Goal: Find specific page/section: Find specific page/section

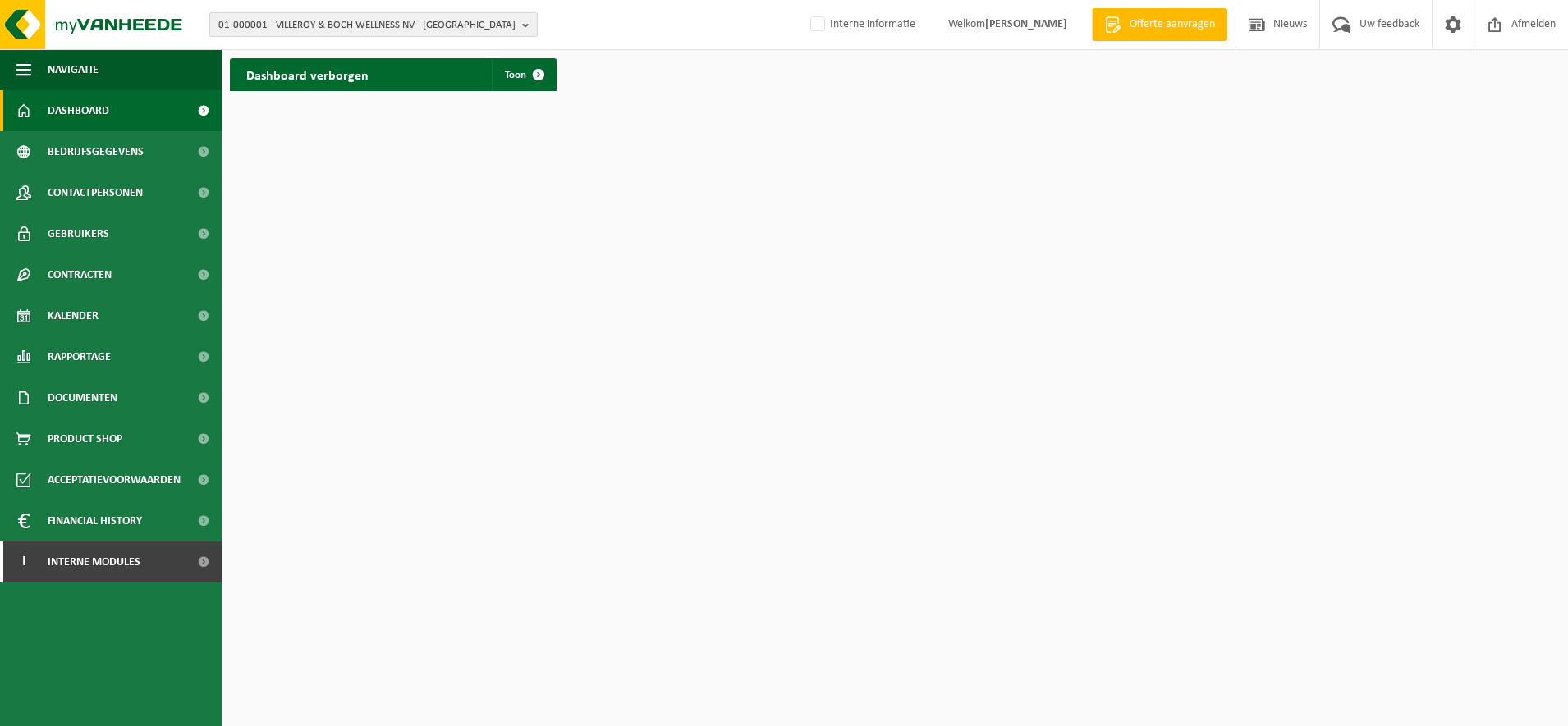
click at [310, 31] on span "01-000001 - VILLEROY & BOCH WELLNESS NV - ROESELARE" at bounding box center [367, 25] width 298 height 25
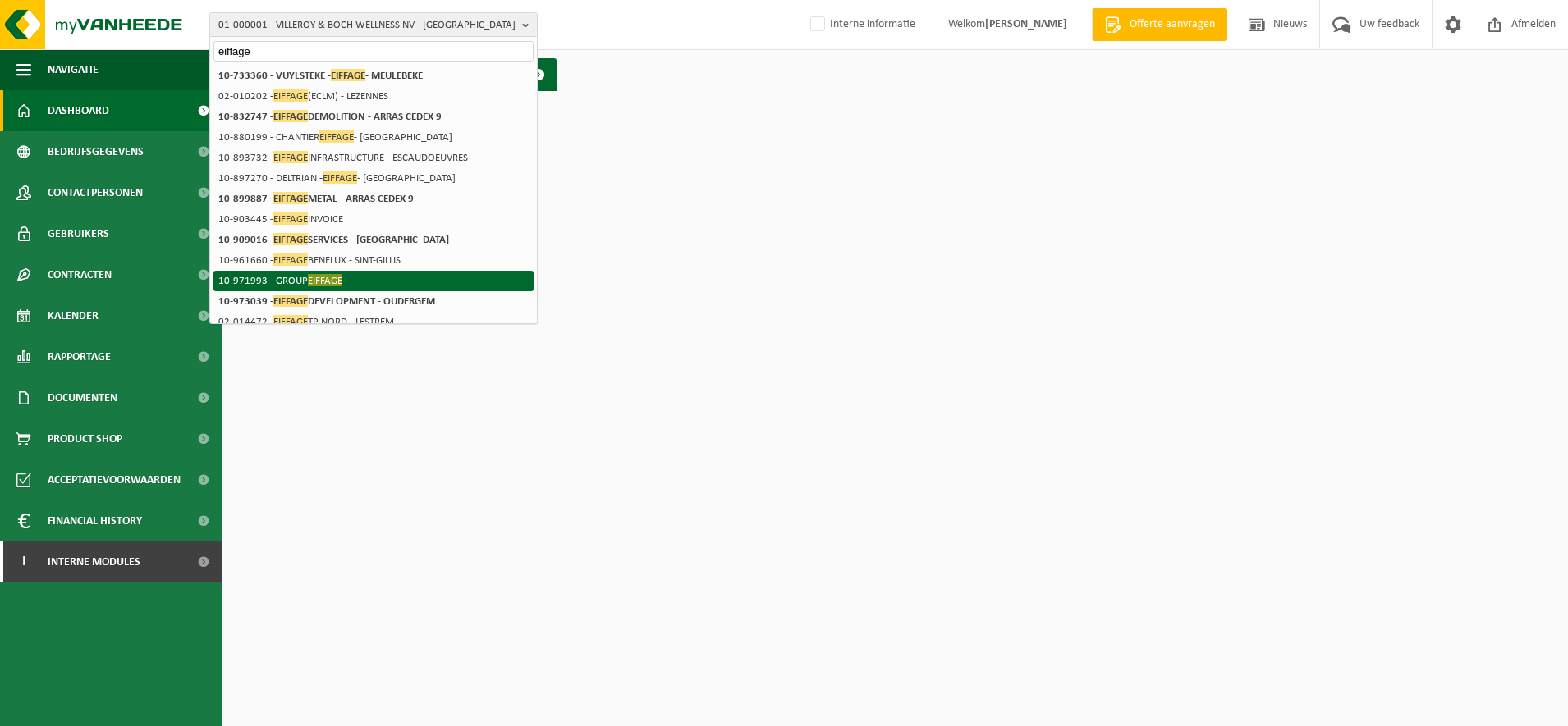
type input "eiffage"
click at [388, 288] on li "10-971993 - GROUP EIFFAGE" at bounding box center [373, 281] width 321 height 20
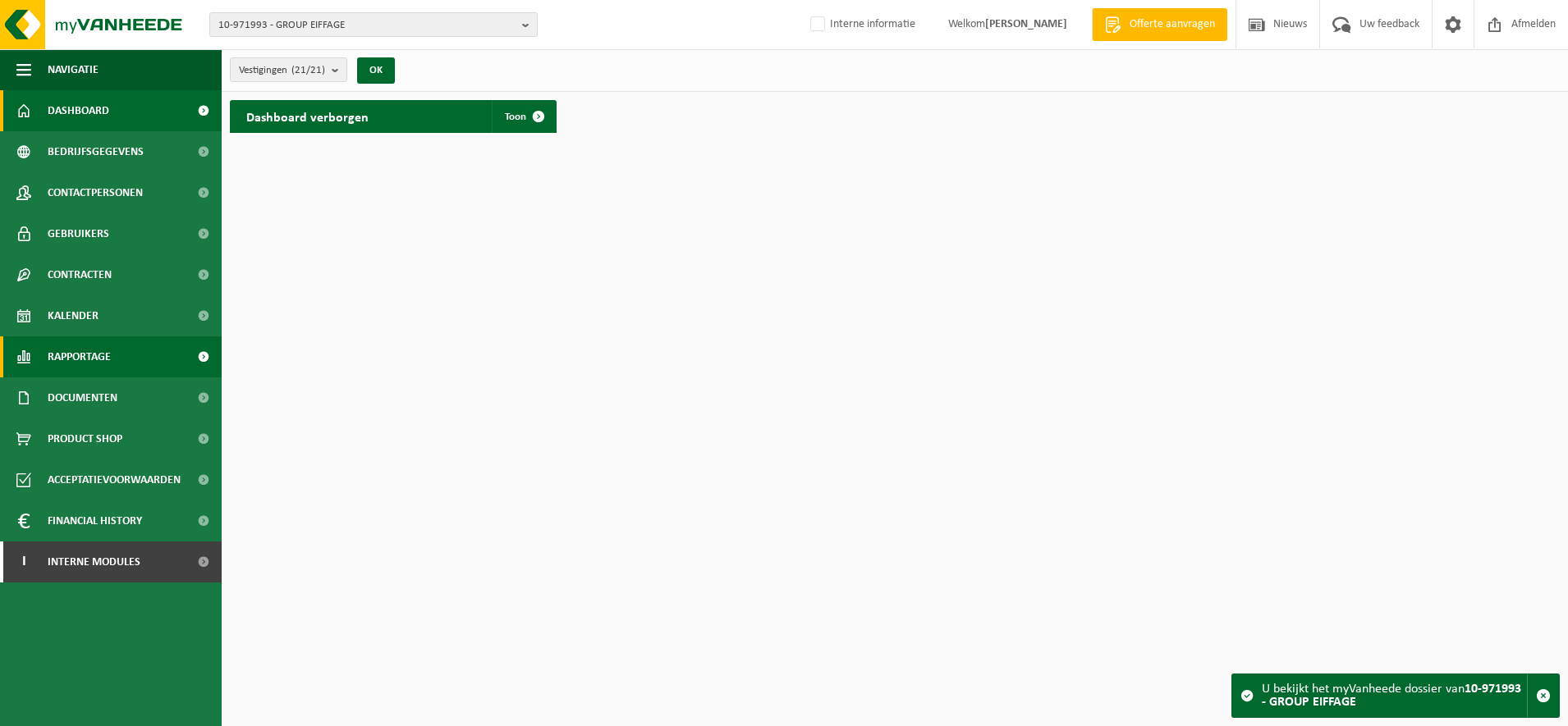
click at [103, 362] on span "Rapportage" at bounding box center [79, 357] width 63 height 41
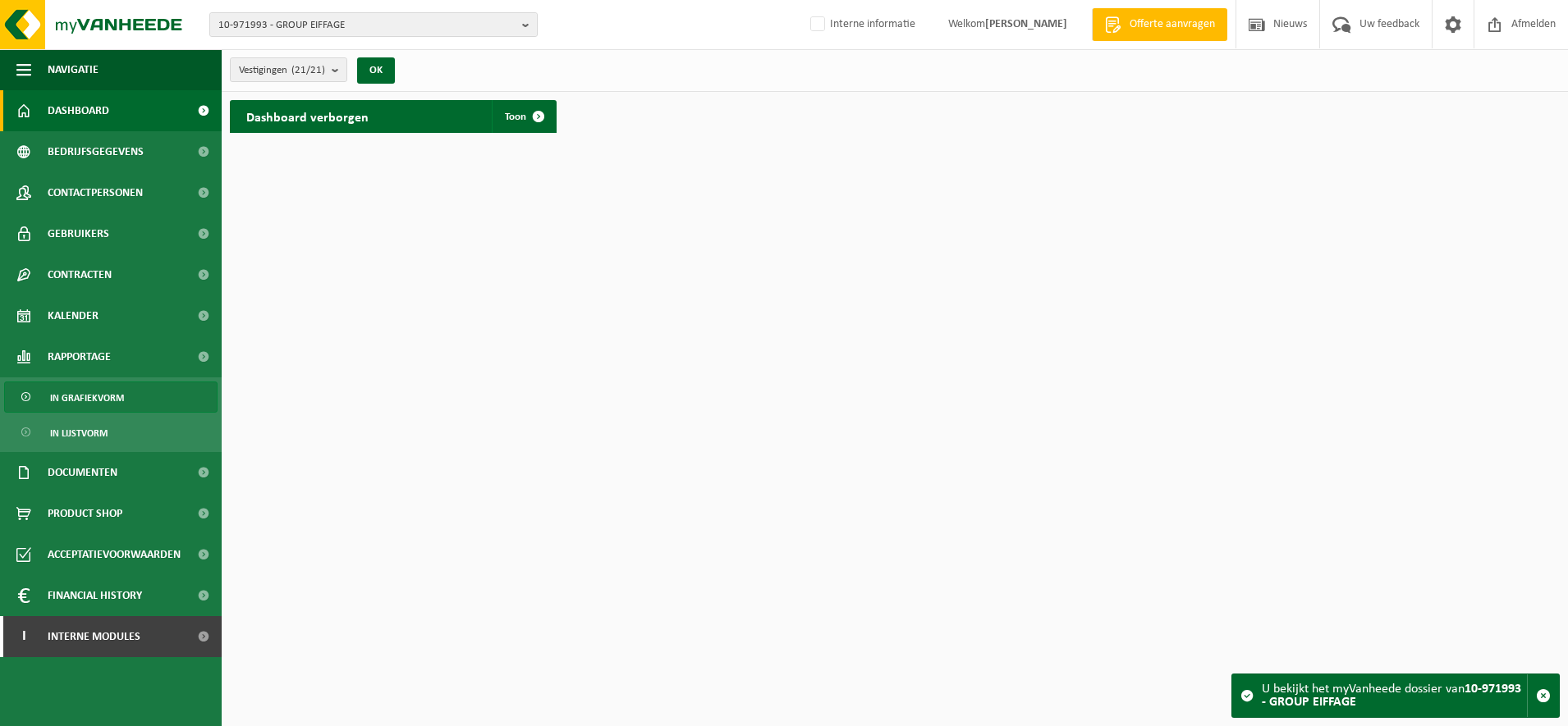
click at [96, 393] on span "In grafiekvorm" at bounding box center [87, 398] width 74 height 31
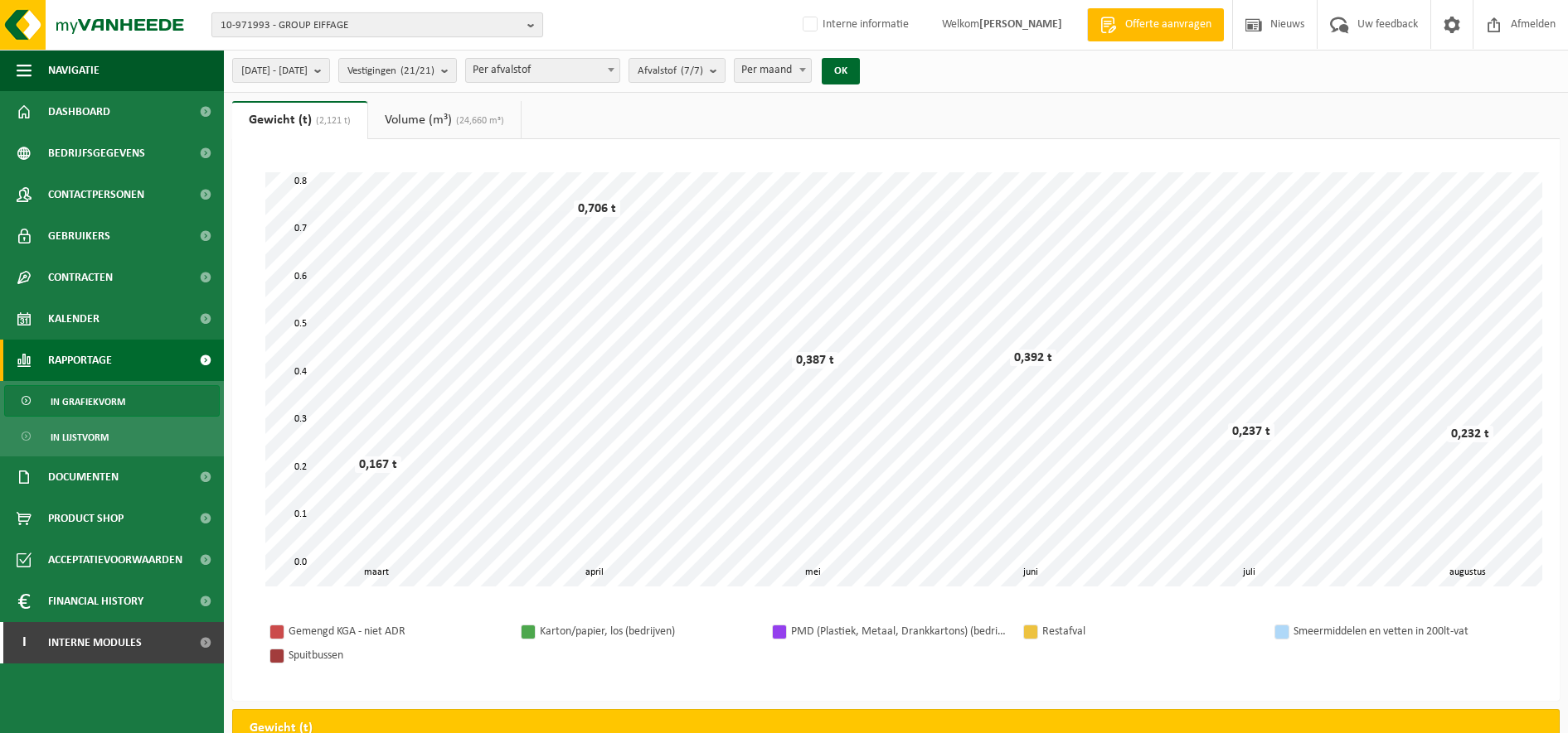
click at [381, 21] on span "10-971993 - GROUP EIFFAGE" at bounding box center [370, 25] width 300 height 25
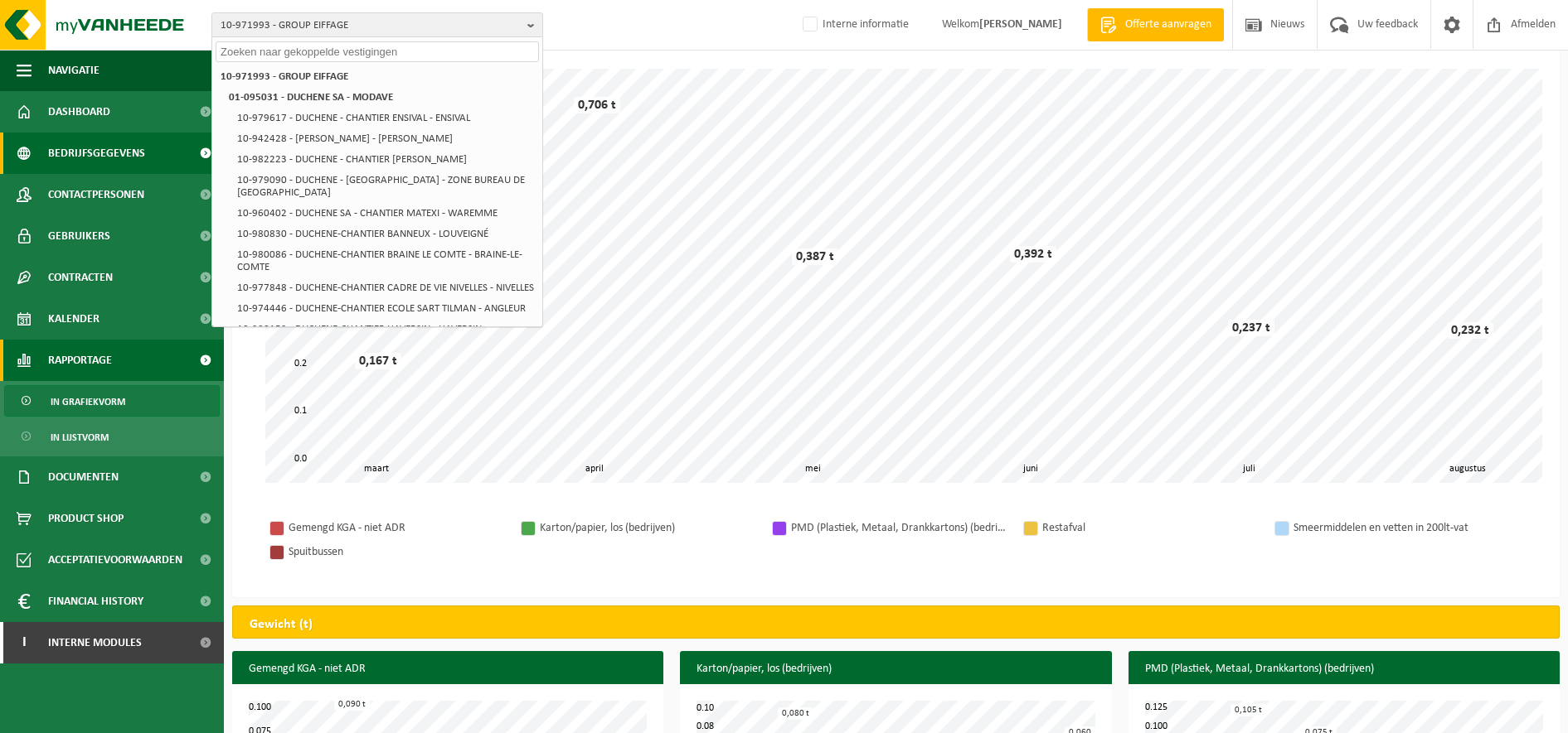
click at [120, 148] on span "Bedrijfsgegevens" at bounding box center [97, 153] width 97 height 41
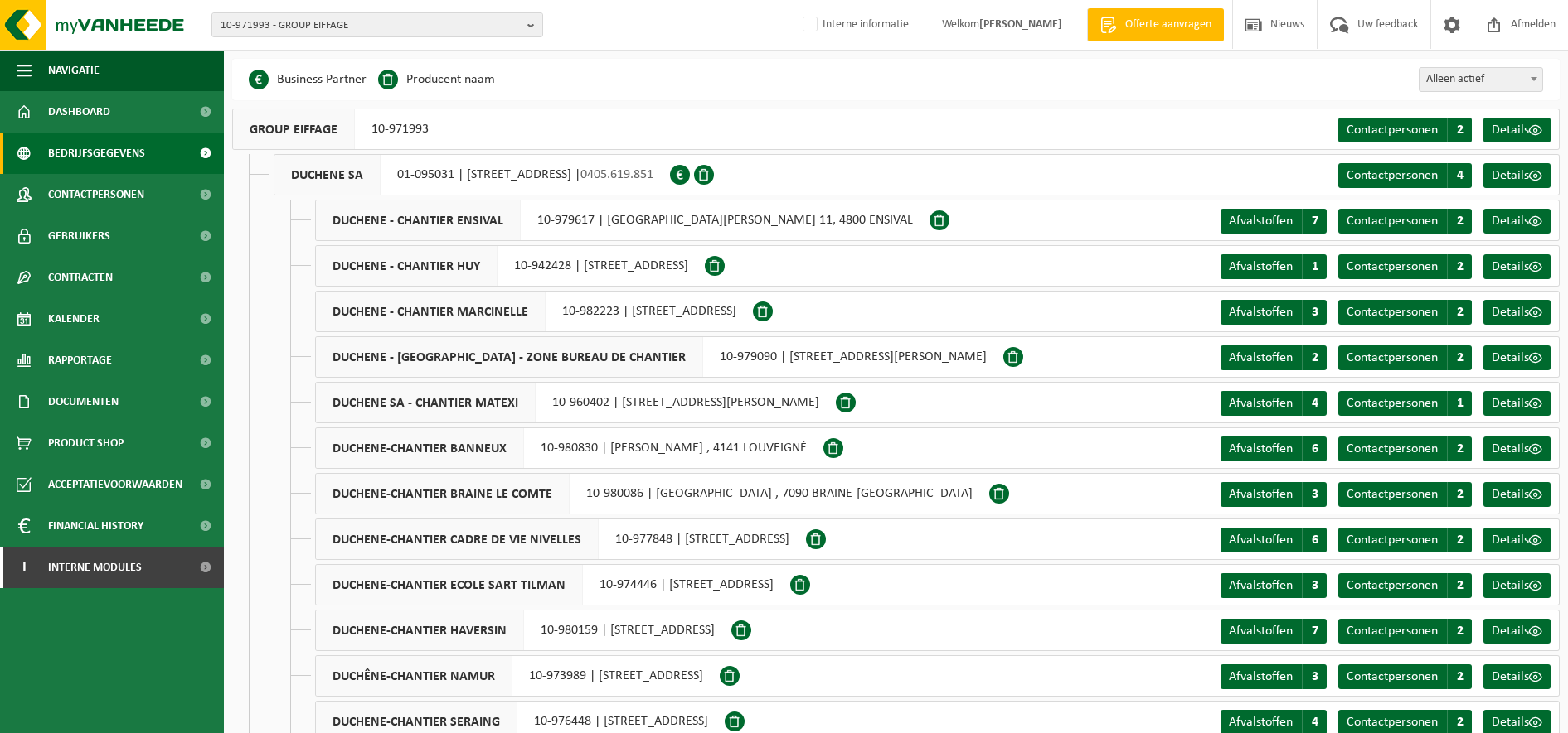
scroll to position [104, 0]
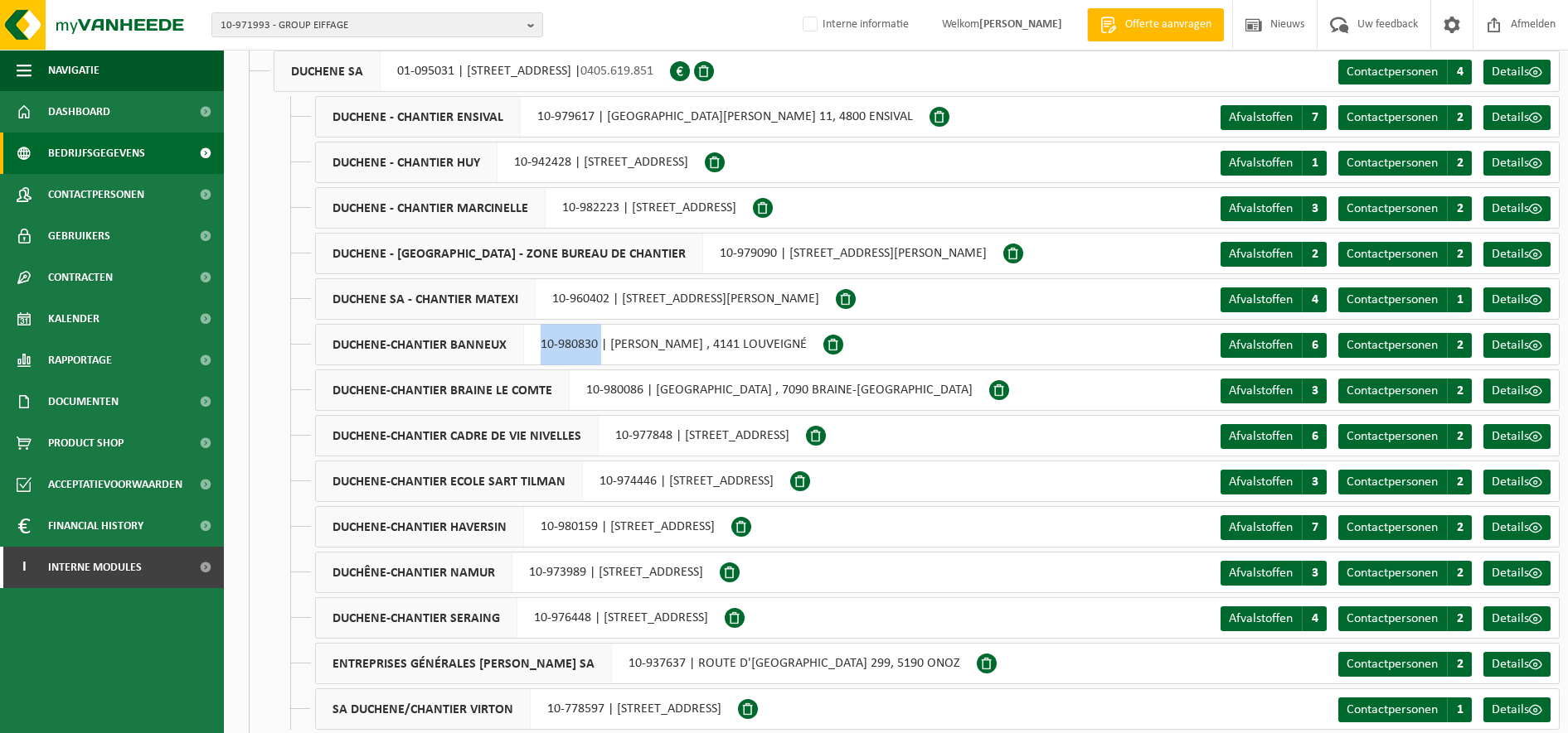
drag, startPoint x: 601, startPoint y: 337, endPoint x: 528, endPoint y: 339, distance: 73.0
click at [528, 339] on div "DUCHENE-CHANTIER BANNEUX 10-980830 | CLOS YVES ROBERT , 4141 LOUVEIGNÉ" at bounding box center [569, 344] width 508 height 41
copy div "10-980830"
